Goal: Transaction & Acquisition: Subscribe to service/newsletter

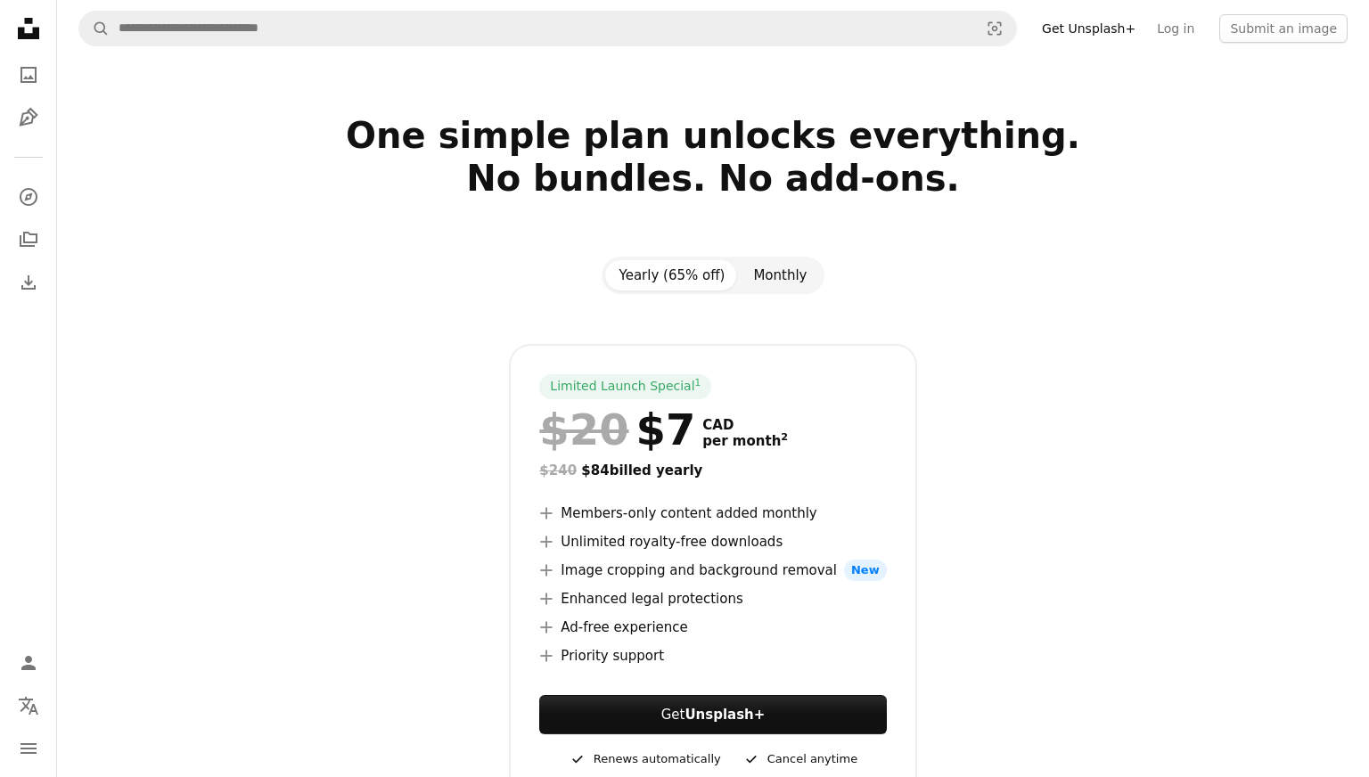
click at [767, 267] on button "Monthly" at bounding box center [780, 275] width 82 height 30
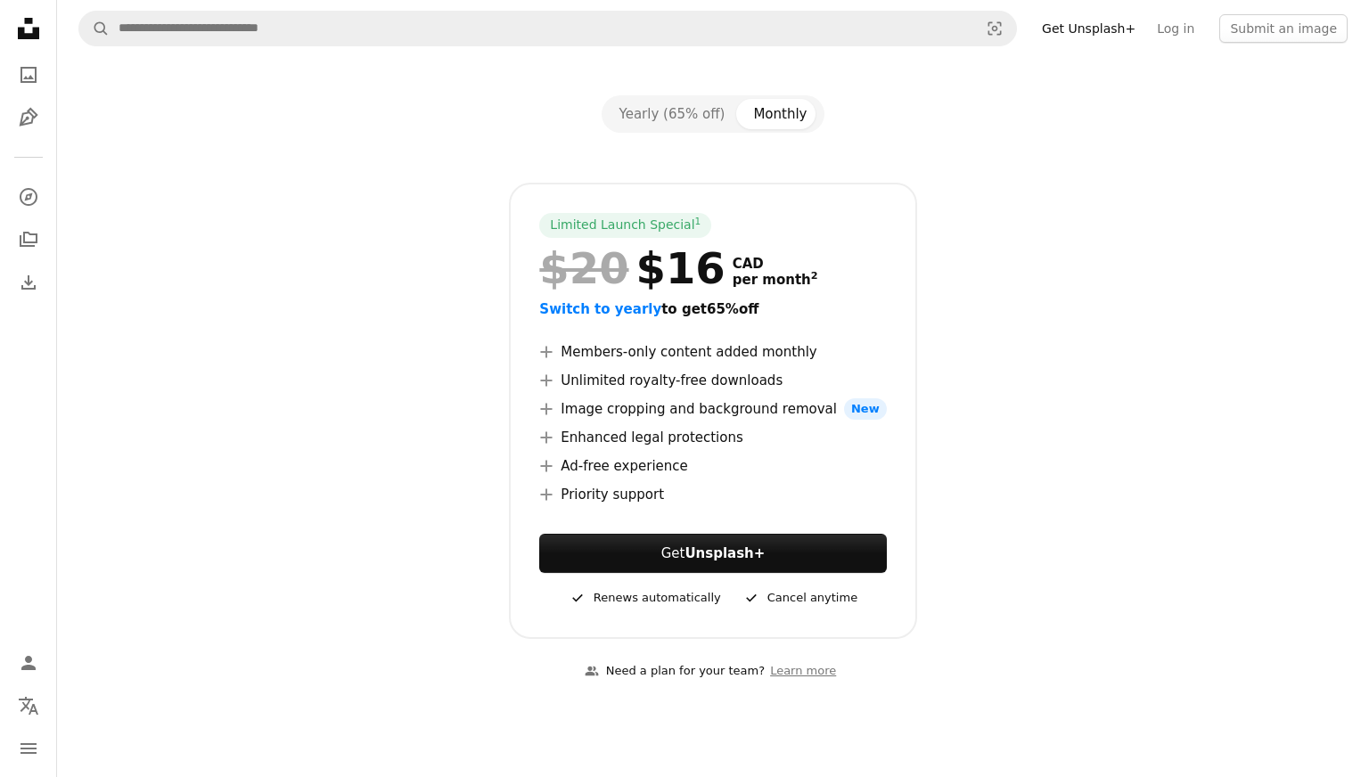
scroll to position [168, 0]
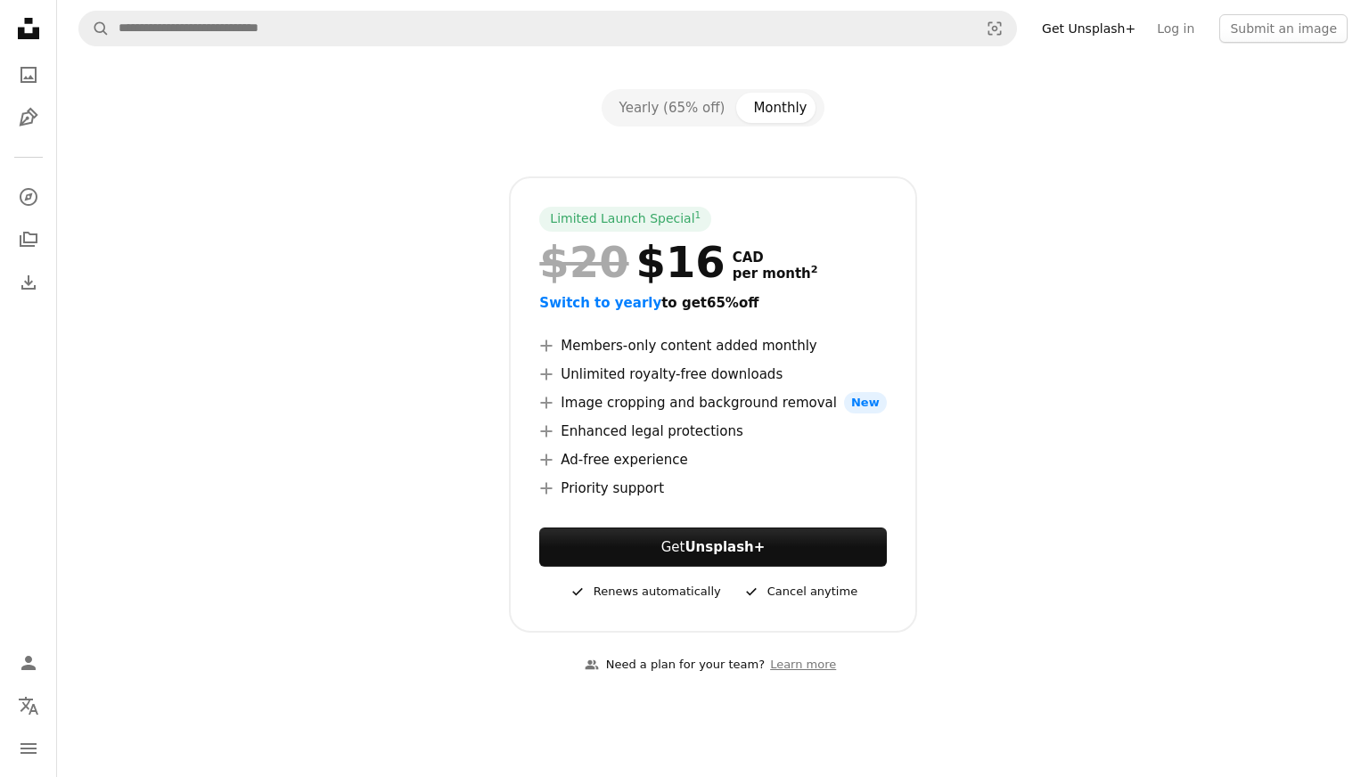
click at [762, 360] on ul "A plus sign Members-only content added monthly A plus sign Unlimited royalty-fr…" at bounding box center [712, 417] width 347 height 164
click at [762, 359] on ul "A plus sign Members-only content added monthly A plus sign Unlimited royalty-fr…" at bounding box center [712, 417] width 347 height 164
